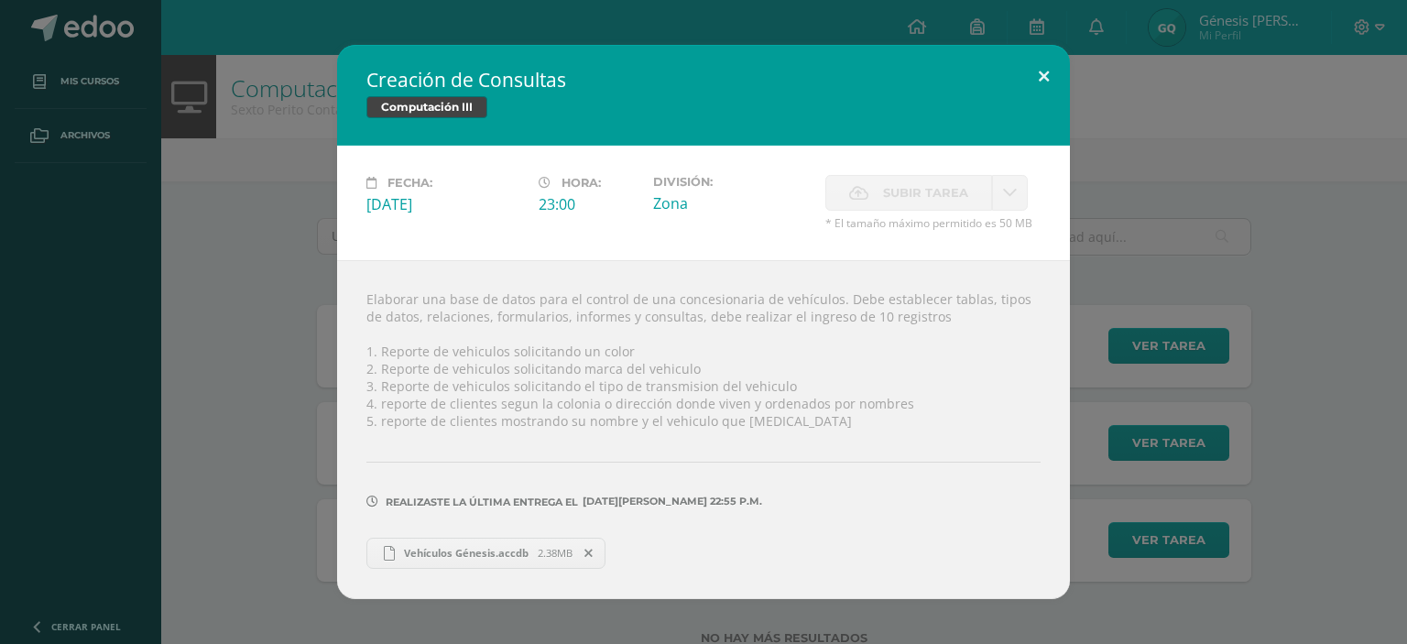
click at [1053, 69] on button at bounding box center [1044, 76] width 52 height 62
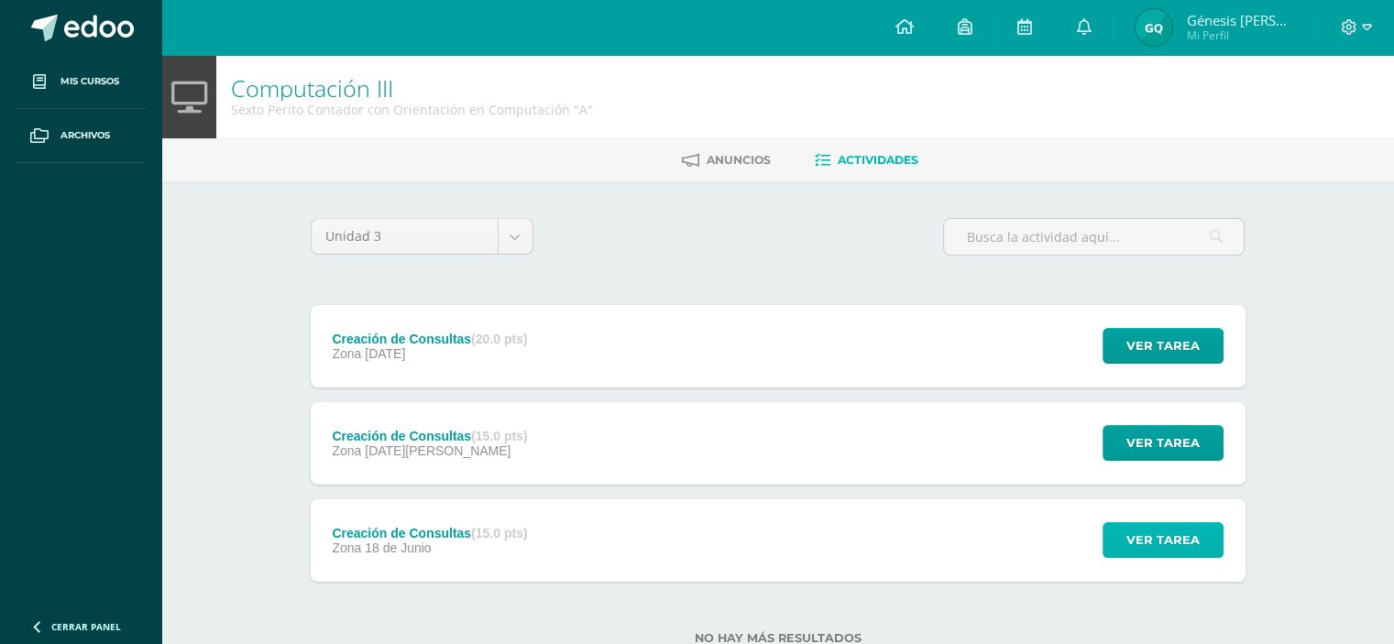
click at [1135, 547] on span "Ver tarea" at bounding box center [1162, 540] width 73 height 34
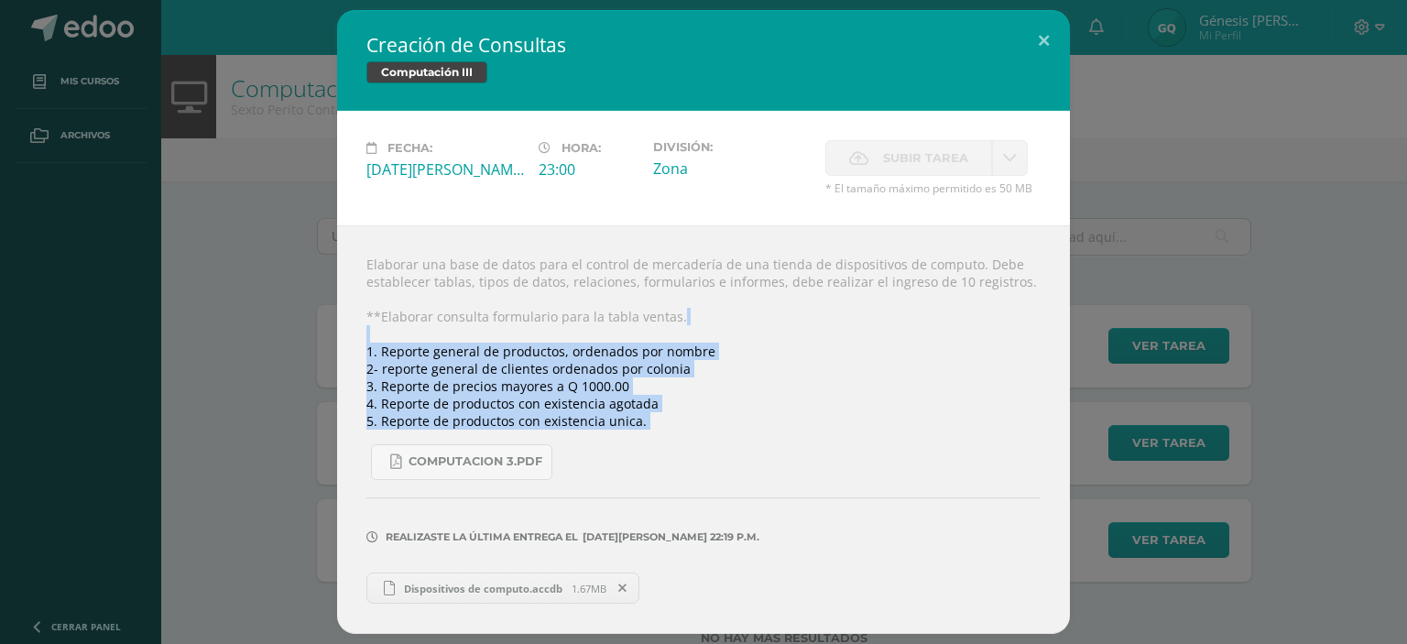
drag, startPoint x: 358, startPoint y: 343, endPoint x: 666, endPoint y: 436, distance: 321.8
click at [666, 436] on div "Elaborar una base de datos para el control de mercadería de una tienda de dispo…" at bounding box center [703, 429] width 733 height 409
copy div "1. Reporte general de productos, ordenados por nombre 2- reporte general de cli…"
click at [1037, 40] on button at bounding box center [1044, 41] width 52 height 62
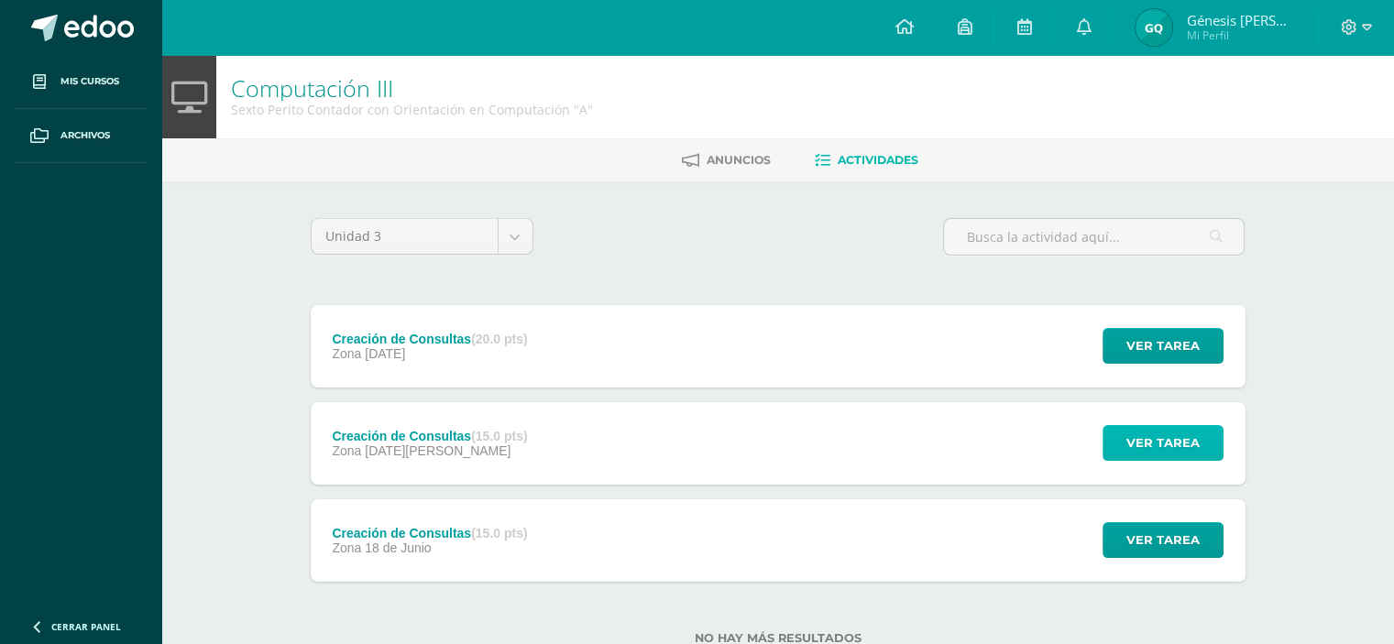
click at [1146, 428] on span "Ver tarea" at bounding box center [1162, 443] width 73 height 34
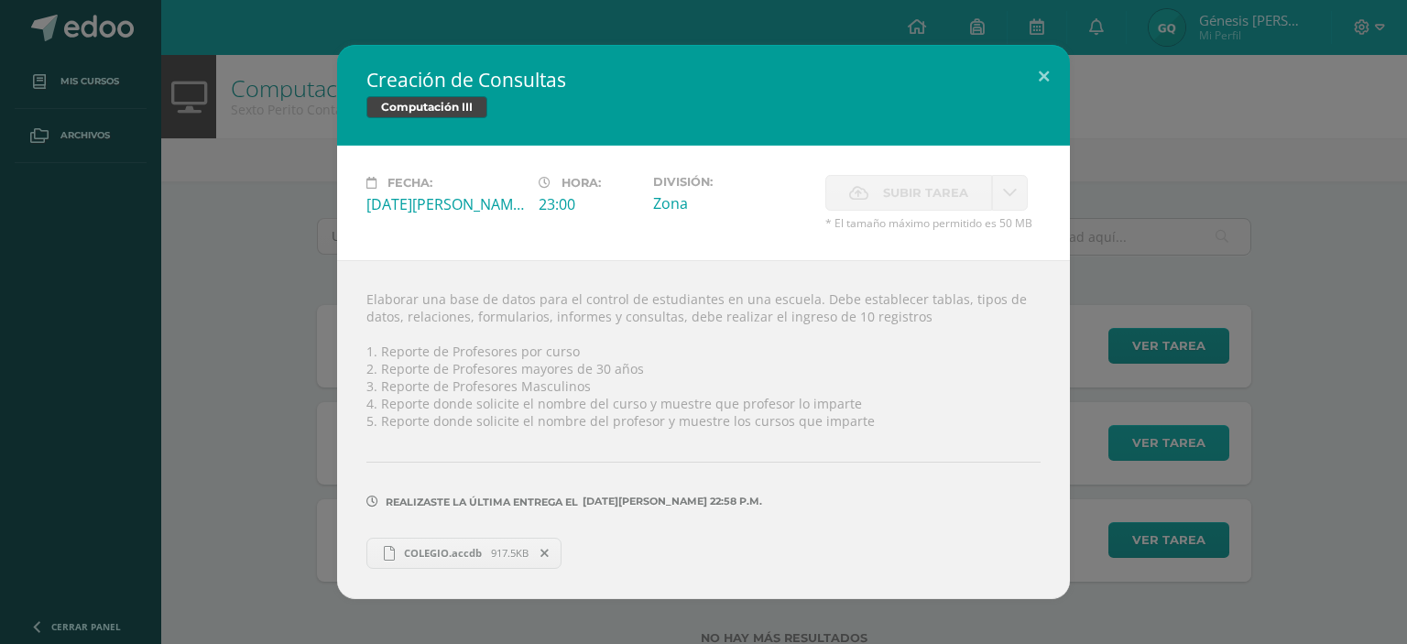
click at [1146, 428] on div "Creación de Consultas Computación III Fecha: [DATE][PERSON_NAME]: 23:00 Divisió…" at bounding box center [703, 321] width 1393 height 553
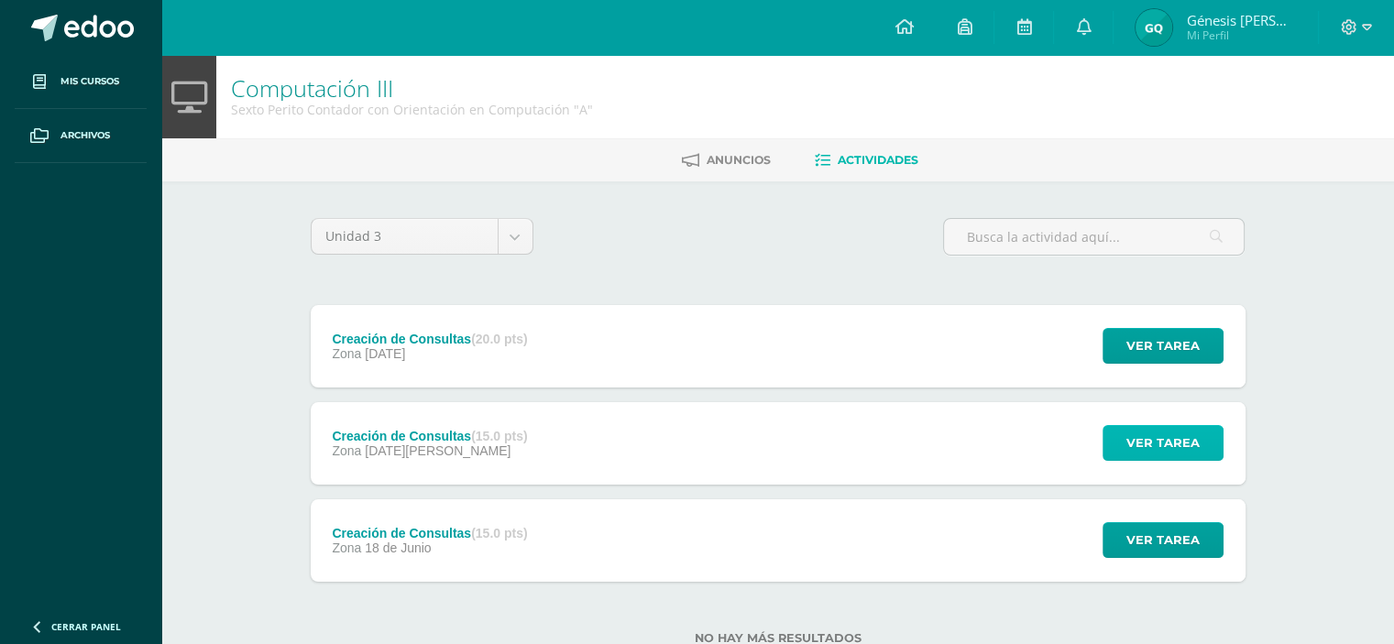
click at [1120, 460] on button "Ver tarea" at bounding box center [1162, 443] width 121 height 36
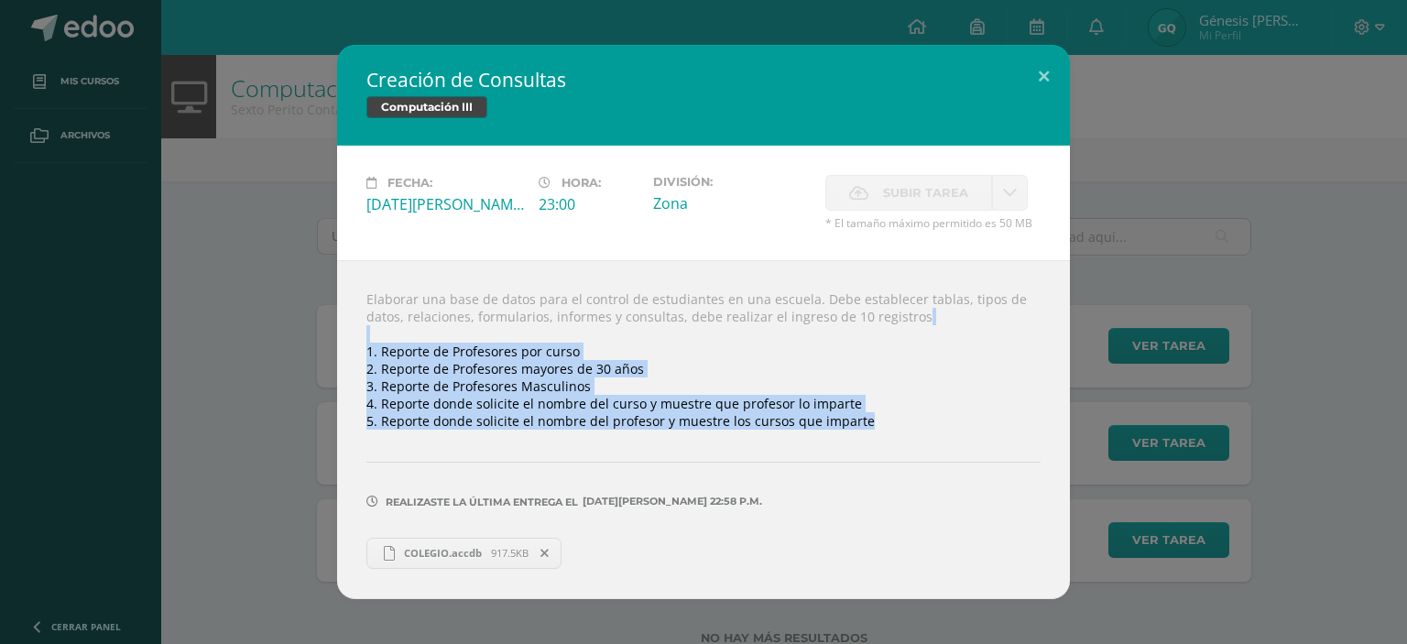
drag, startPoint x: 868, startPoint y: 424, endPoint x: 331, endPoint y: 339, distance: 543.7
click at [331, 339] on div "Creación de Consultas Computación III Fecha: [DATE][PERSON_NAME]: 23:00 Divisió…" at bounding box center [703, 321] width 1393 height 553
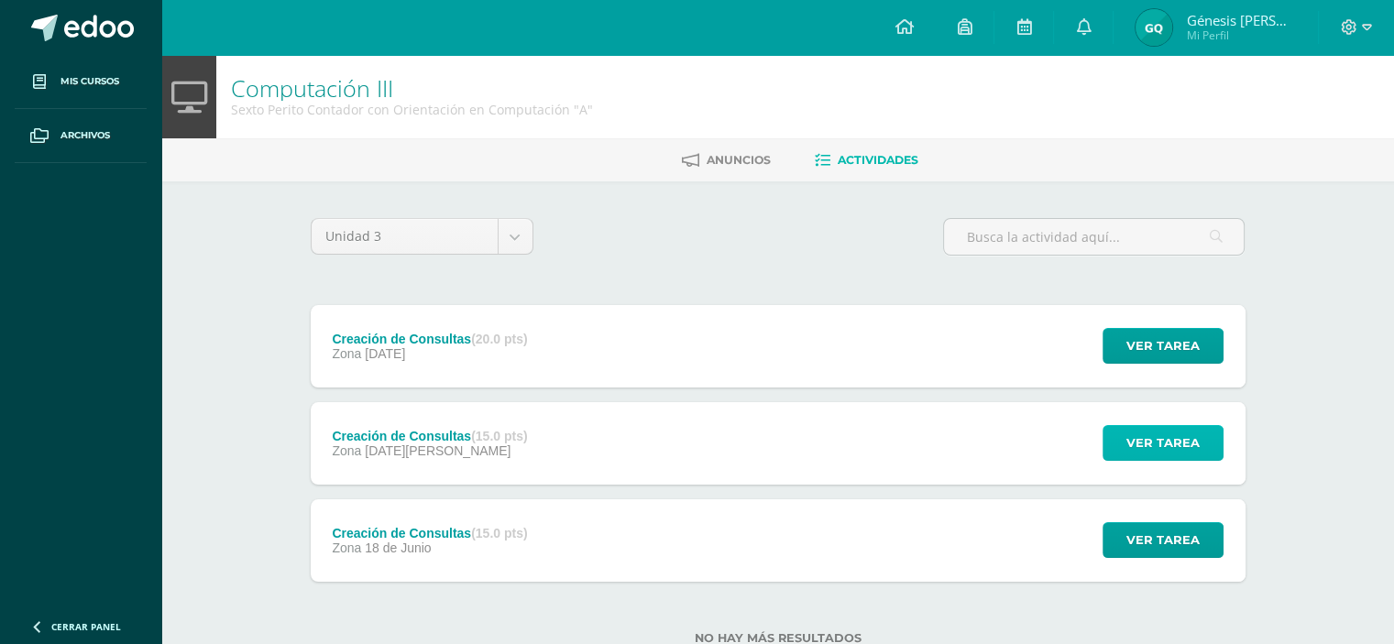
click at [1160, 444] on span "Ver tarea" at bounding box center [1162, 443] width 73 height 34
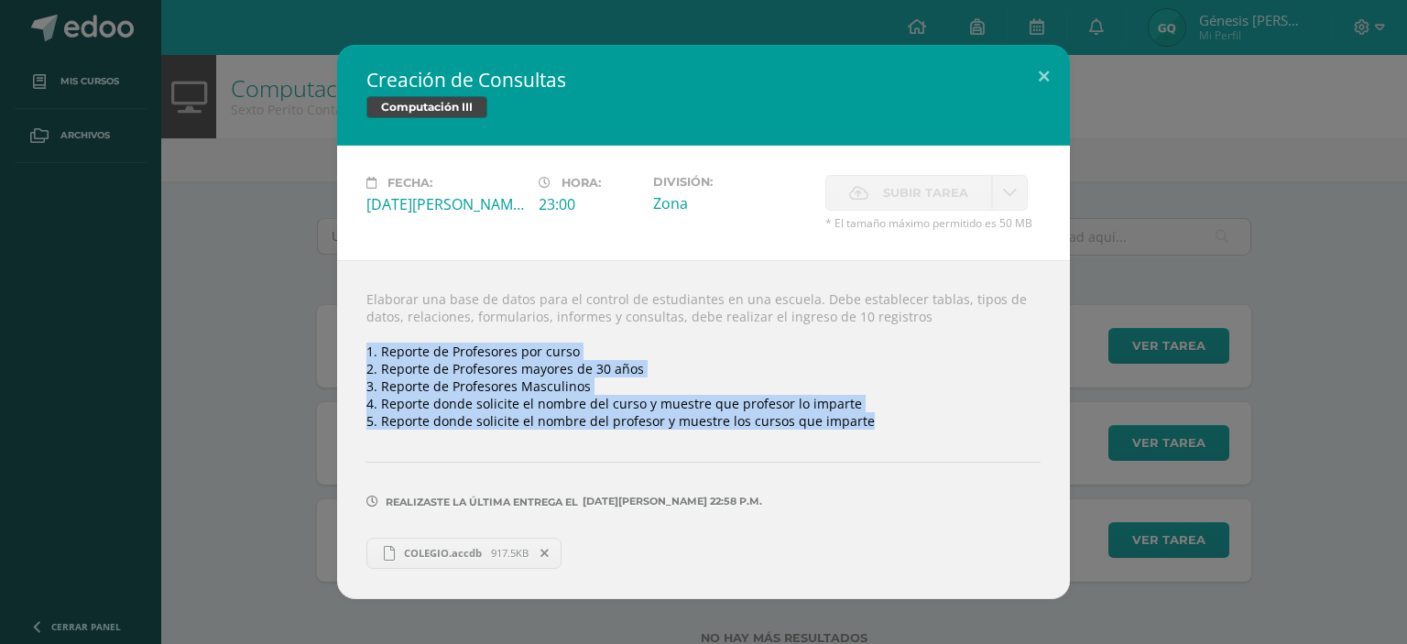
drag, startPoint x: 357, startPoint y: 354, endPoint x: 861, endPoint y: 414, distance: 507.6
click at [861, 414] on div "Elaborar una base de datos para el control de estudiantes en una escuela. Debe …" at bounding box center [703, 429] width 733 height 338
copy div "1. Reporte de Profesores por curso 2. Reporte de Profesores mayores de 30 años …"
click at [1044, 62] on button at bounding box center [1044, 76] width 52 height 62
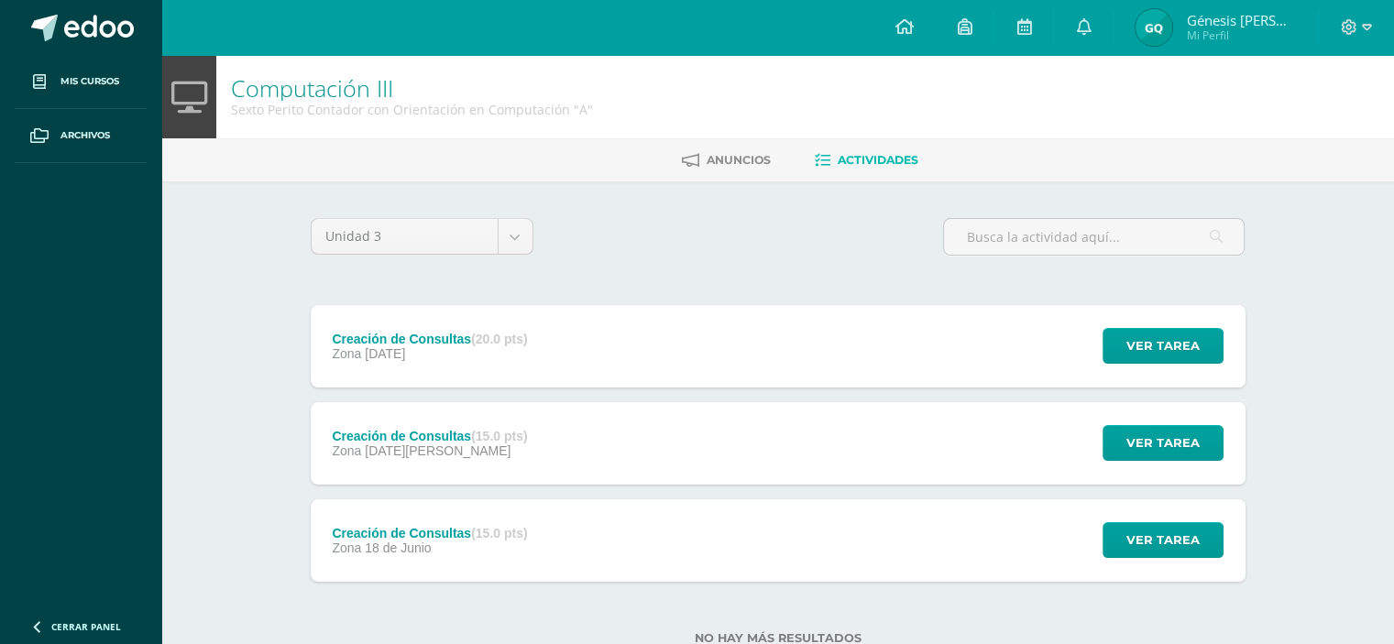
click at [774, 345] on div "Creación de Consultas (20.0 pts) Zona [DATE] Ver tarea Creación de Consultas Co…" at bounding box center [778, 346] width 935 height 82
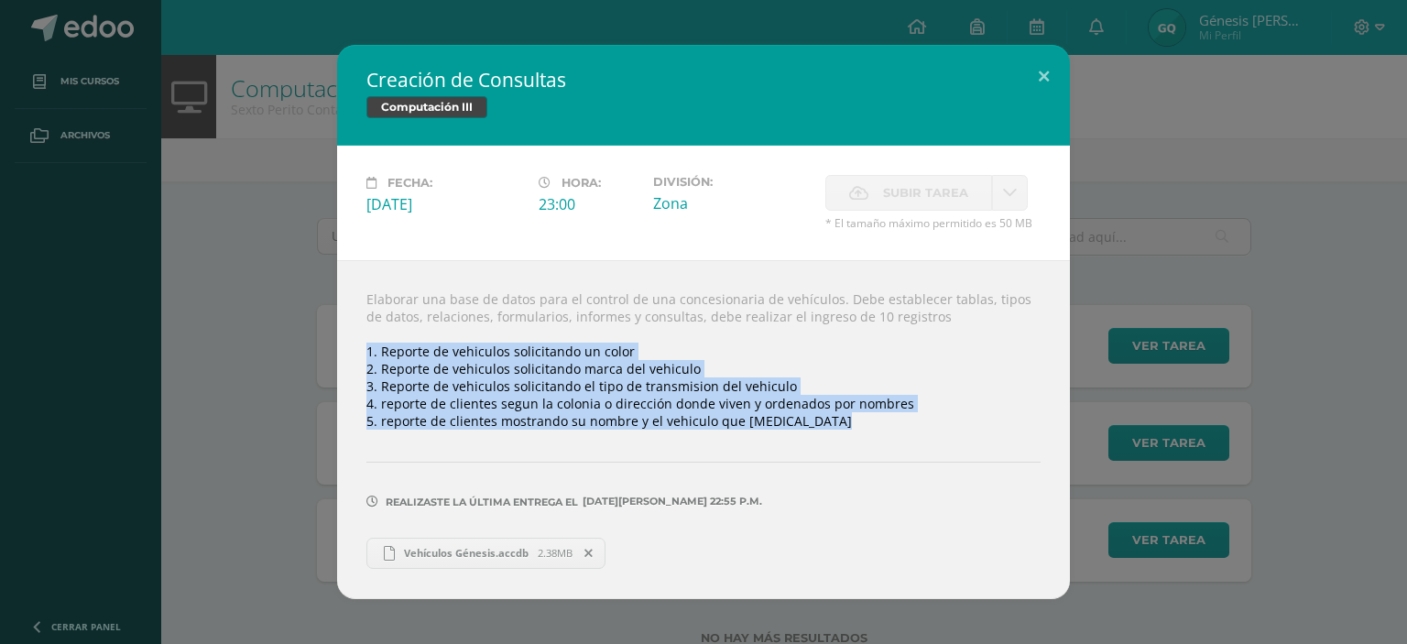
drag, startPoint x: 362, startPoint y: 347, endPoint x: 803, endPoint y: 446, distance: 451.7
click at [803, 446] on div "Elaborar una base de datos para el control de una concesionaria de vehículos. D…" at bounding box center [703, 429] width 733 height 338
copy div "1. Reporte de vehiculos solicitando un color 2. Reporte de vehiculos solicitand…"
